Goal: Information Seeking & Learning: Learn about a topic

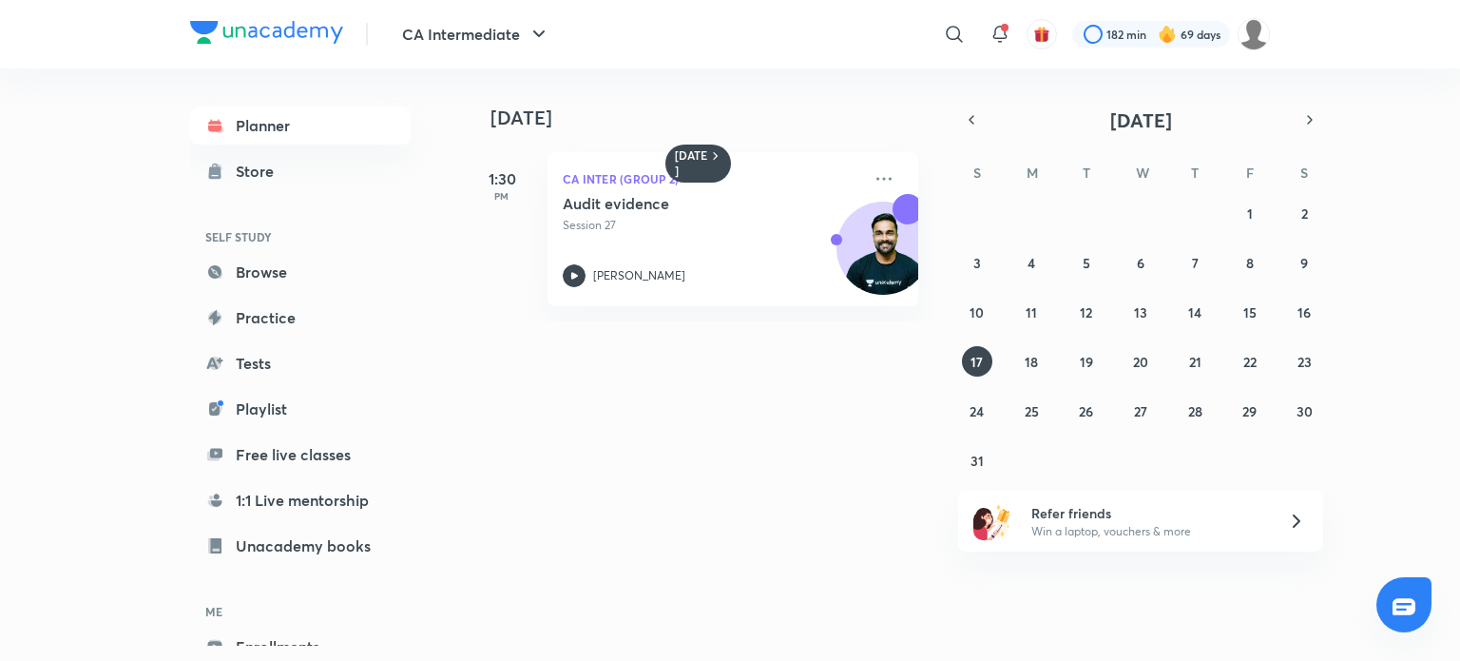
click at [336, 44] on div at bounding box center [266, 35] width 153 height 28
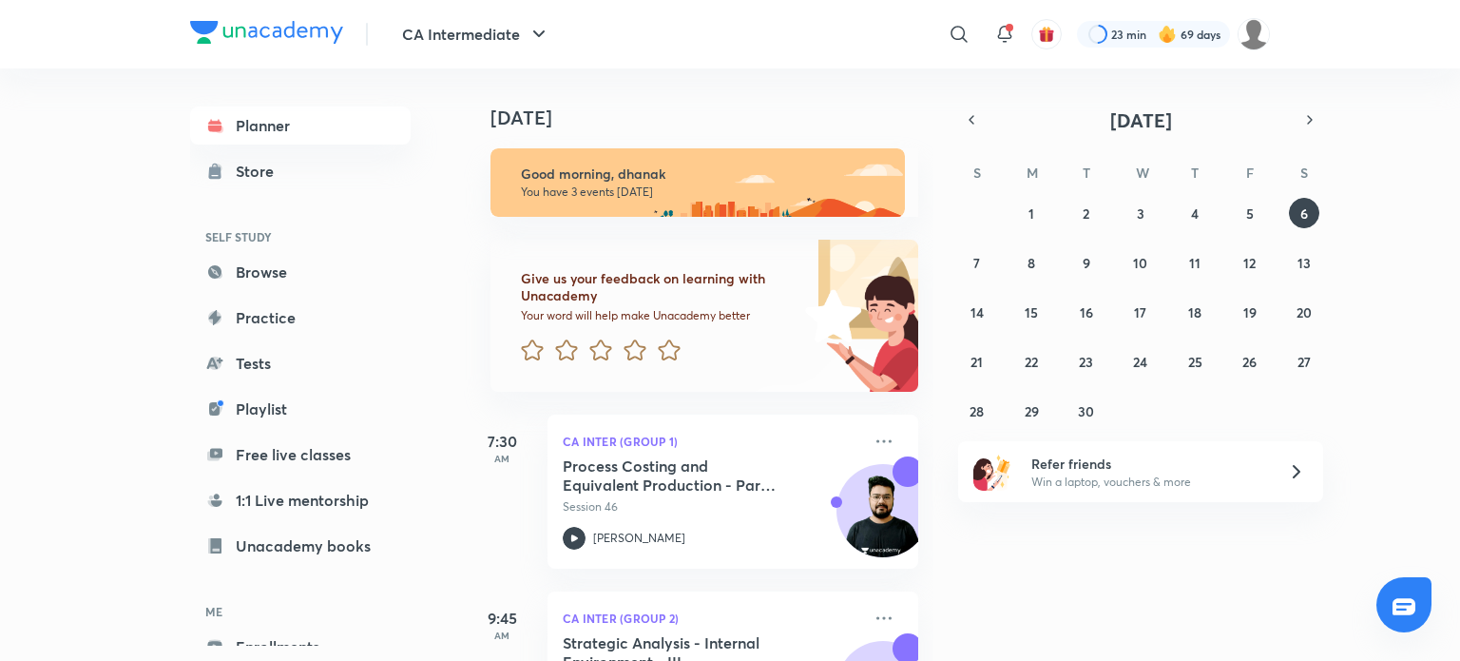
click at [972, 133] on div "September 2025 S M T W T F S 31 1 2 3 4 5 6 7 8 9 10 11 12 13 14 15 16 17 18 19…" at bounding box center [1140, 265] width 365 height 319
click at [972, 125] on icon "button" at bounding box center [971, 119] width 15 height 17
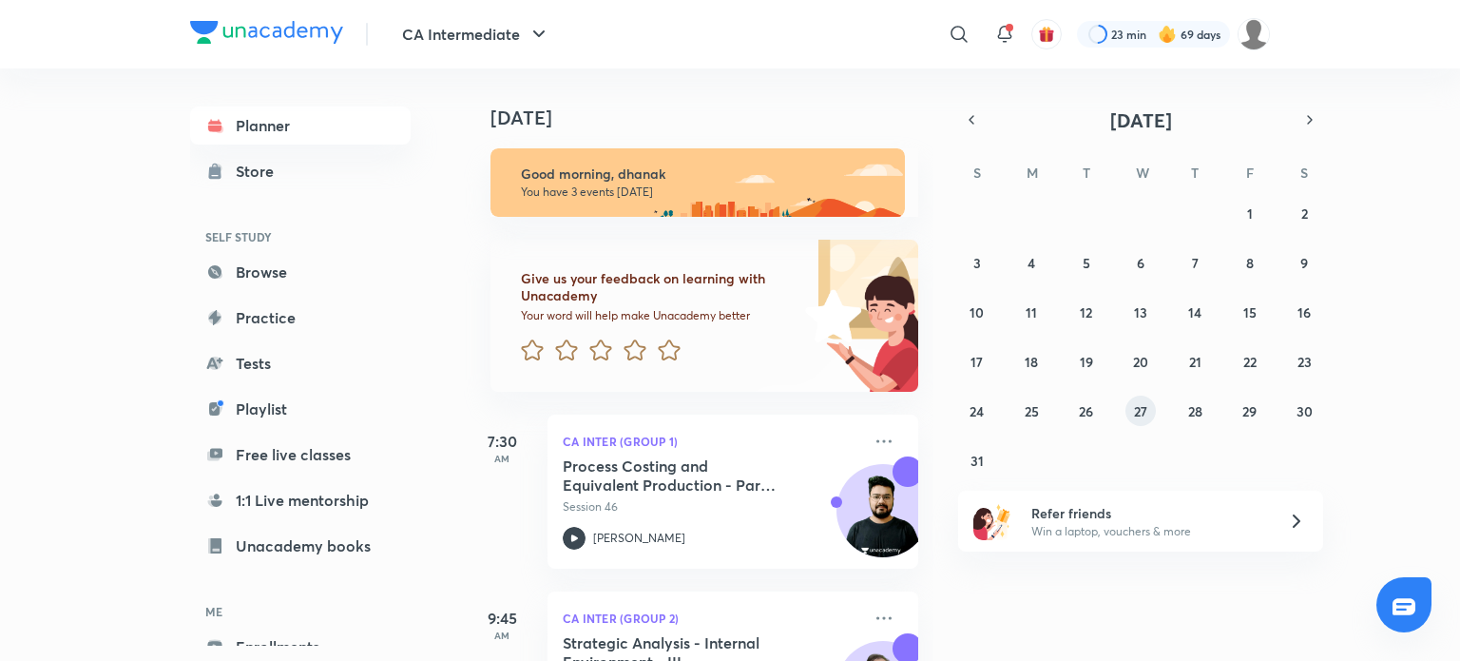
click at [1134, 411] on abbr "27" at bounding box center [1140, 411] width 13 height 18
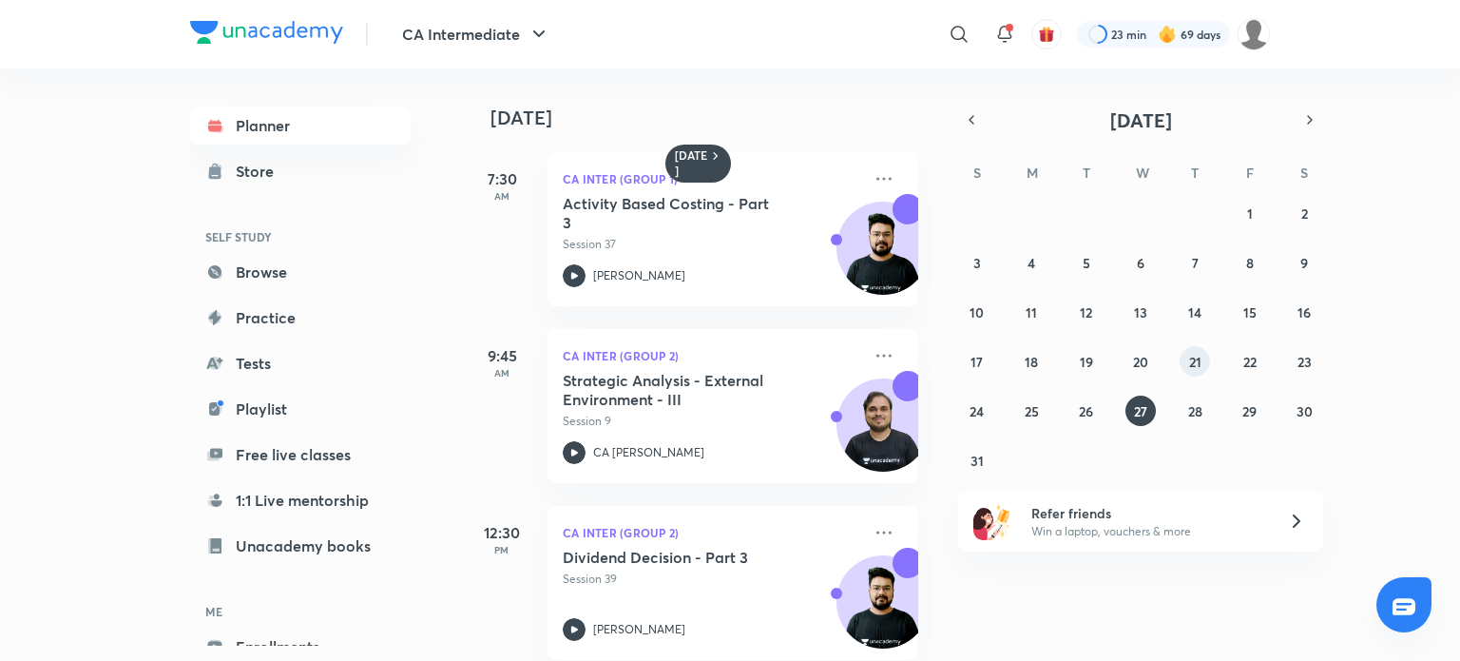
click at [1202, 358] on button "21" at bounding box center [1195, 361] width 30 height 30
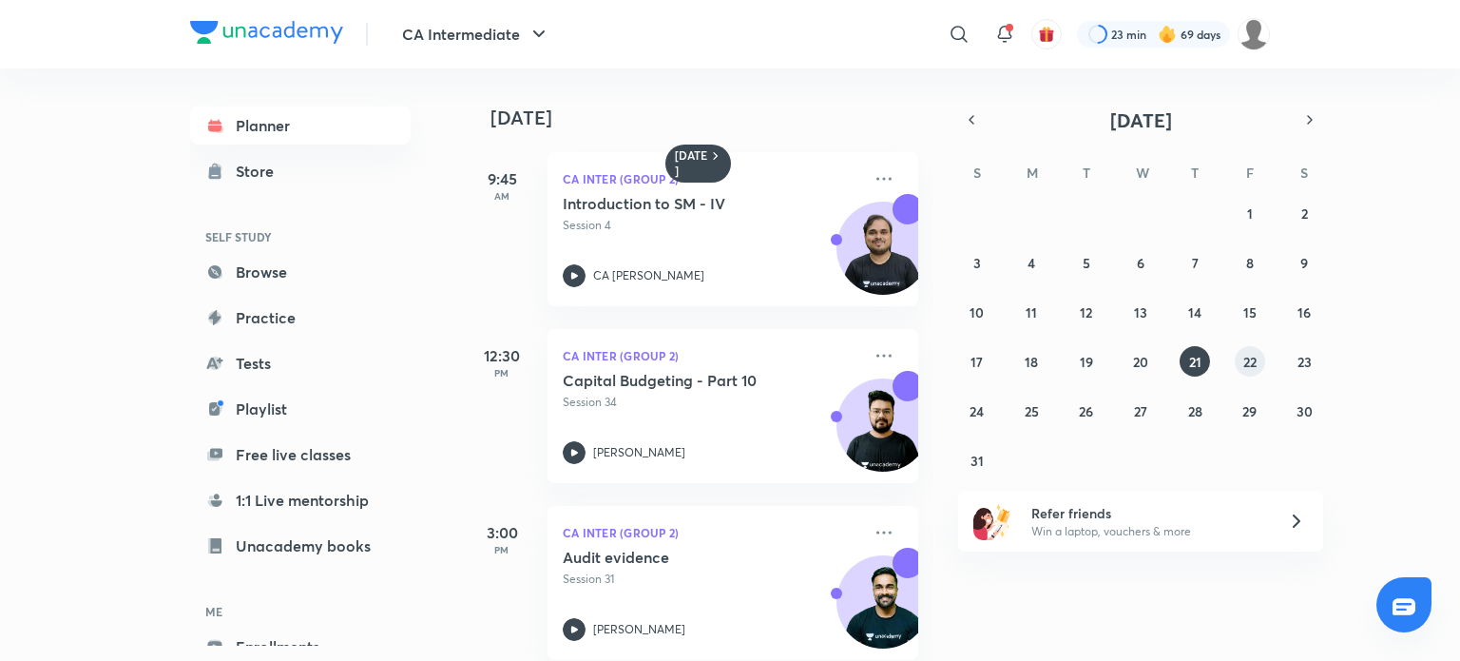
click at [1240, 356] on button "22" at bounding box center [1250, 361] width 30 height 30
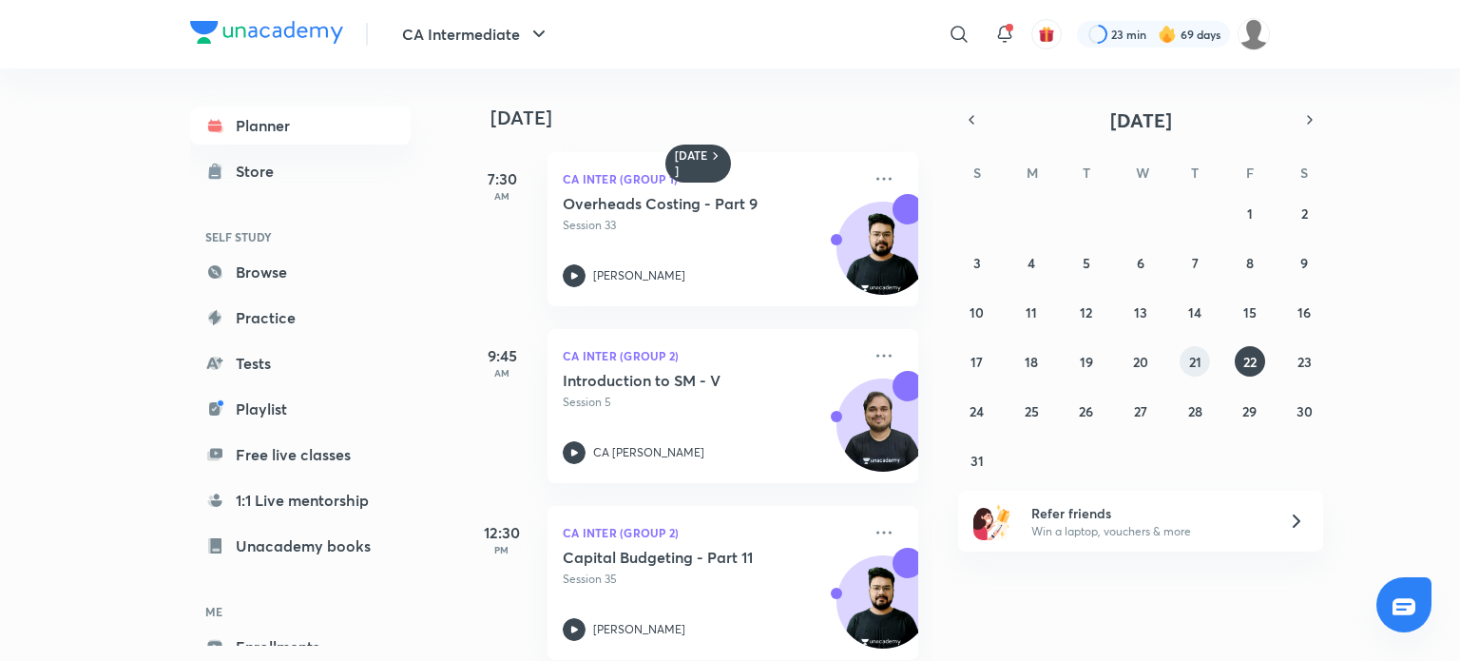
click at [1202, 365] on button "21" at bounding box center [1195, 361] width 30 height 30
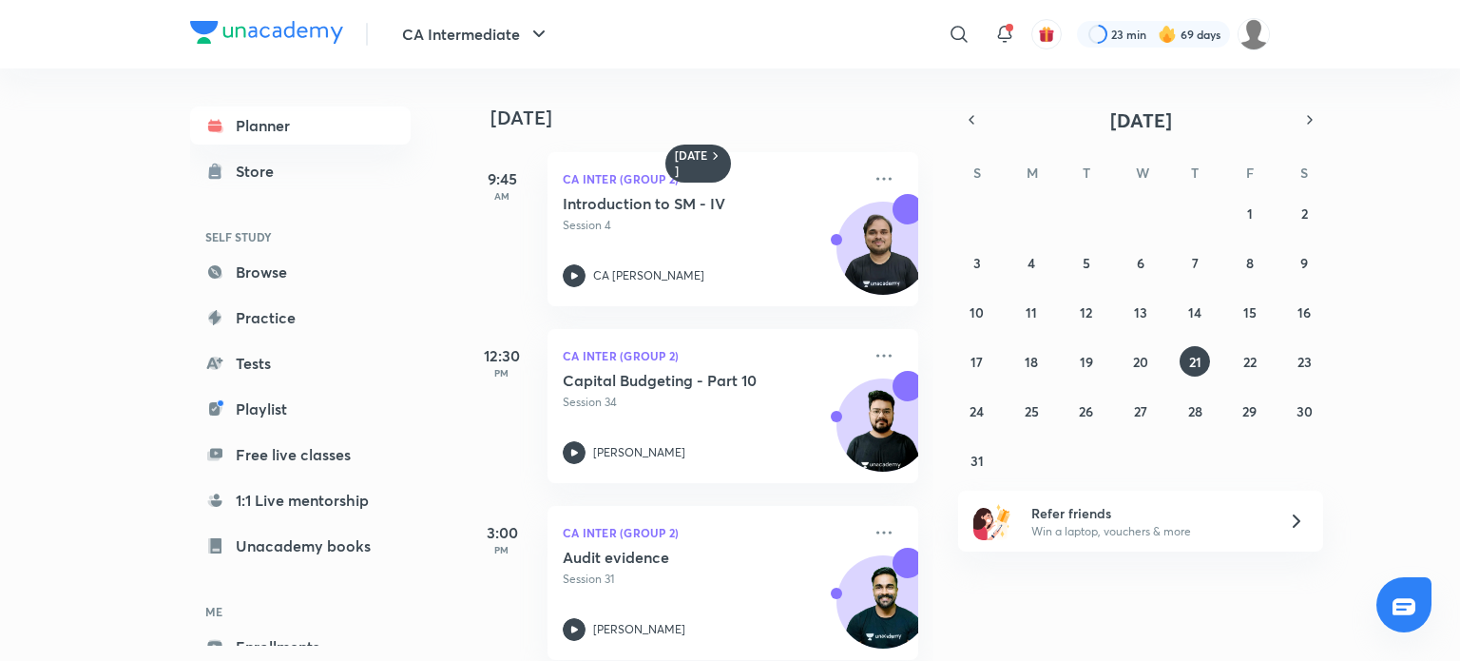
scroll to position [205, 0]
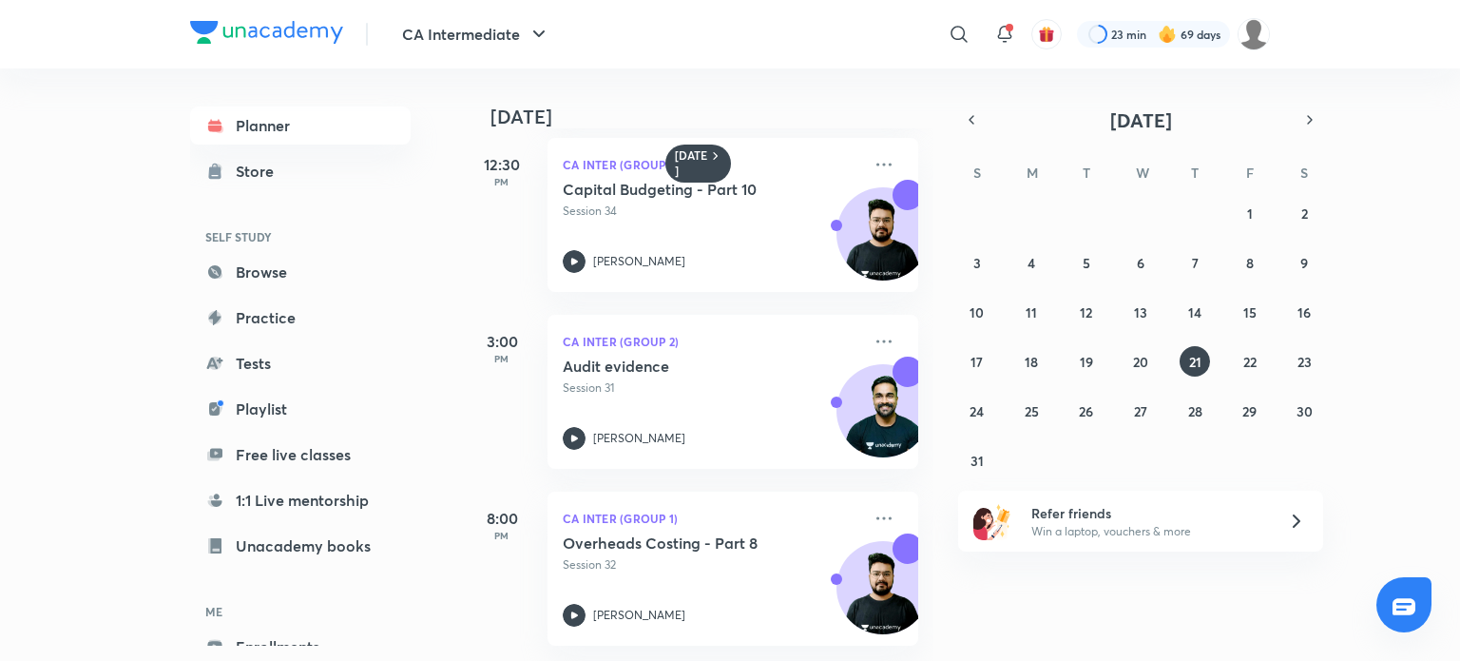
click at [547, 596] on div "8:00 PM CA Inter (Group 1) Overheads Costing - Part 8 Session 32 Aditya Sharma" at bounding box center [691, 568] width 454 height 154
click at [563, 604] on icon at bounding box center [574, 615] width 23 height 23
